Goal: Navigation & Orientation: Go to known website

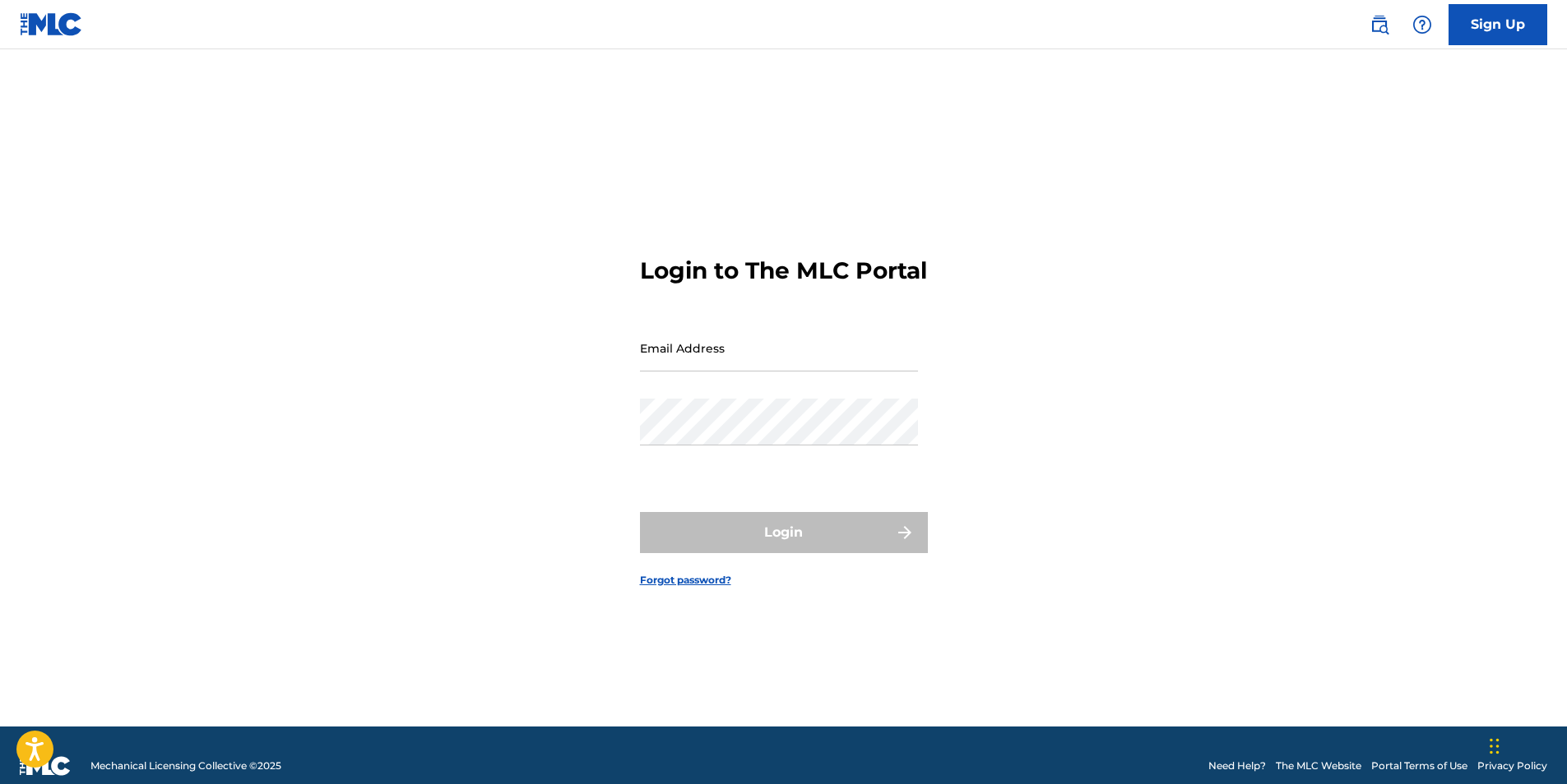
type input "[EMAIL_ADDRESS][DOMAIN_NAME]"
click at [799, 553] on div "Login" at bounding box center [784, 533] width 288 height 41
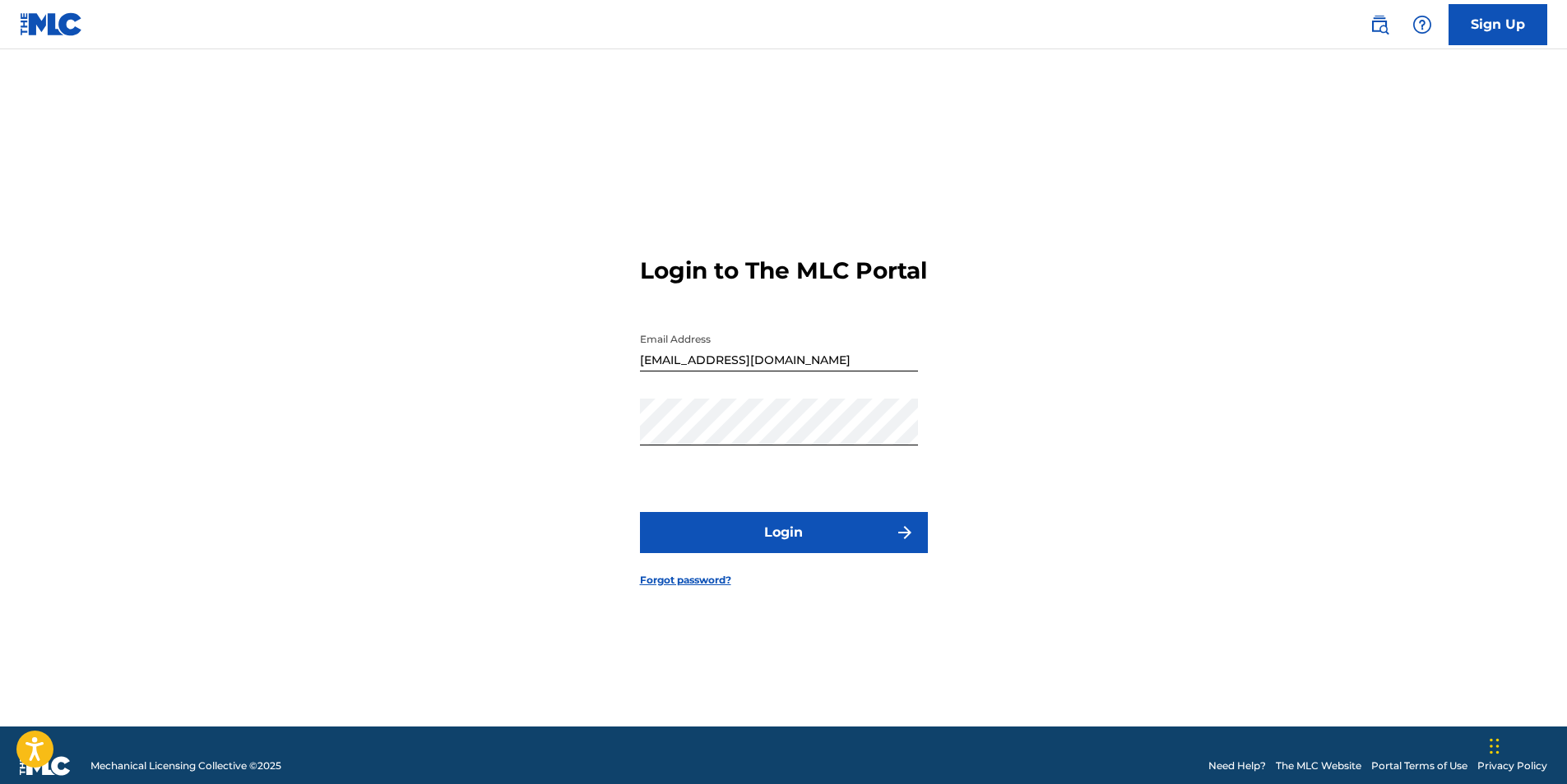
click at [799, 553] on button "Login" at bounding box center [784, 533] width 288 height 41
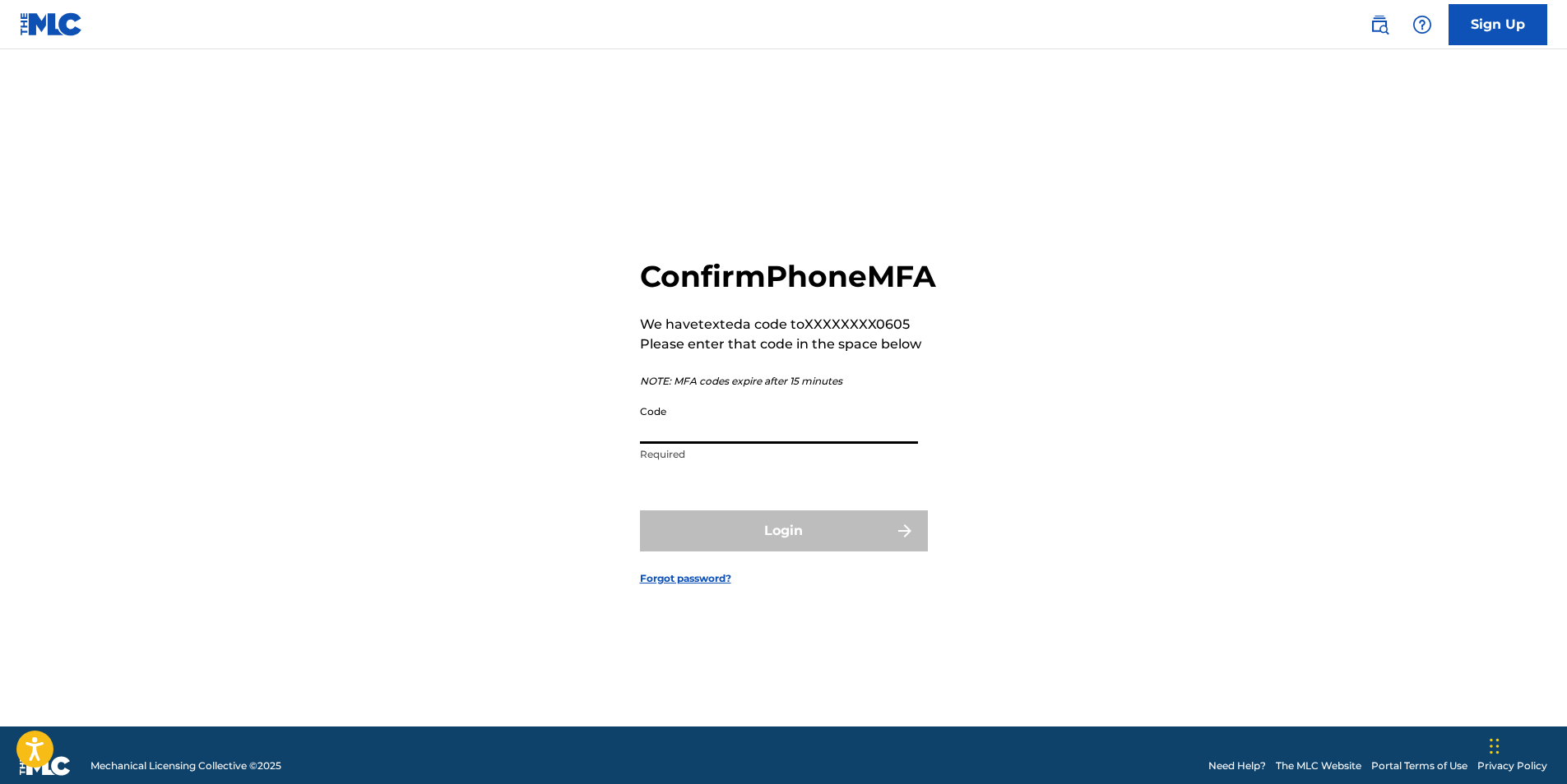
click at [779, 444] on input "Code" at bounding box center [779, 421] width 278 height 47
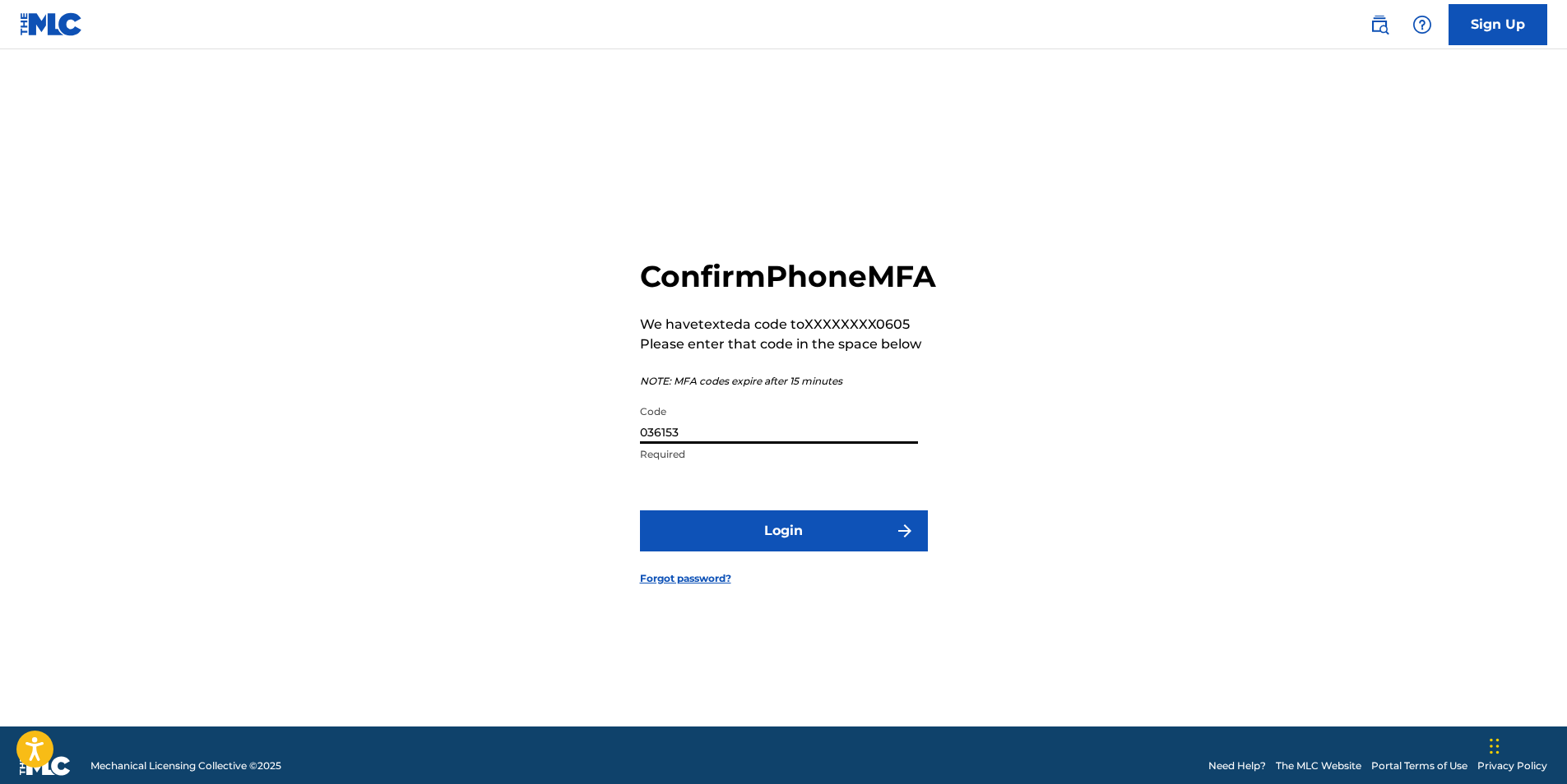
type input "036153"
click at [841, 534] on button "Login" at bounding box center [784, 531] width 288 height 41
